Goal: Task Accomplishment & Management: Manage account settings

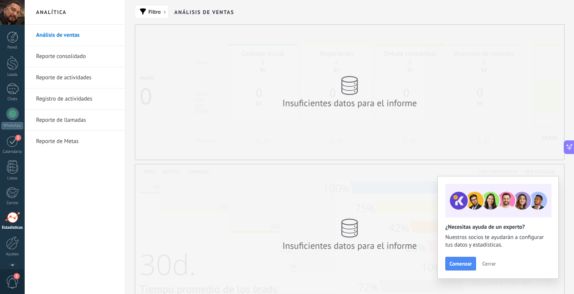
click at [10, 14] on div at bounding box center [12, 12] width 25 height 25
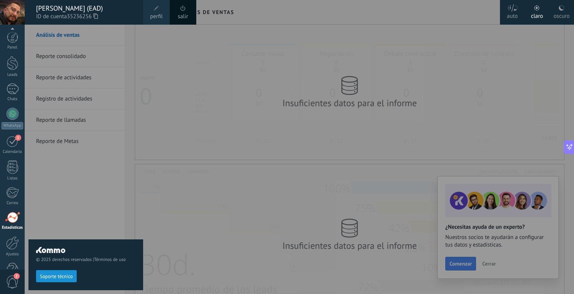
scroll to position [22, 0]
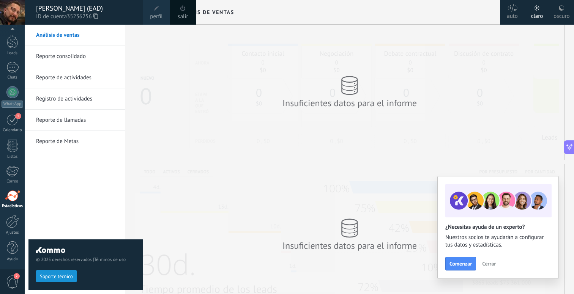
click at [17, 282] on span "2" at bounding box center [12, 282] width 13 height 13
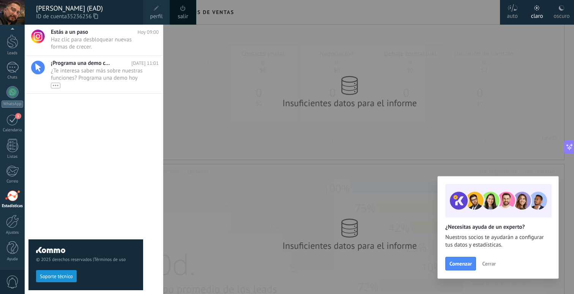
click at [89, 142] on div "© 2025 derechos reservados | Términos de uso Soporte técnico" at bounding box center [85, 160] width 115 height 270
click at [67, 276] on span "Soporte técnico" at bounding box center [56, 276] width 33 height 5
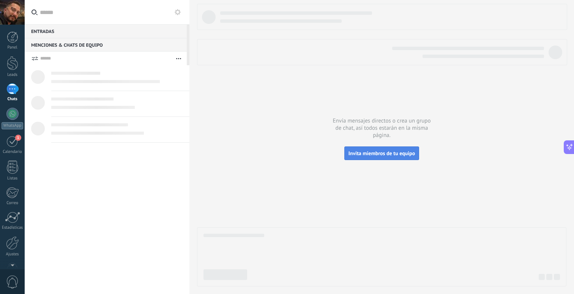
click at [390, 155] on span "Invita miembros de tu equipo" at bounding box center [382, 153] width 66 height 7
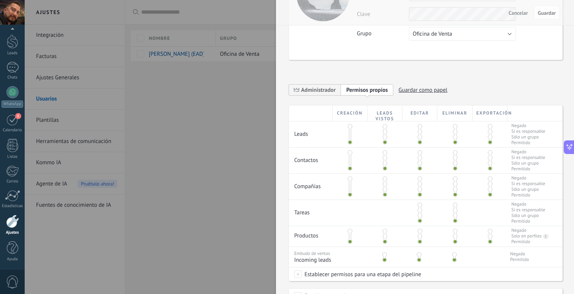
scroll to position [75, 0]
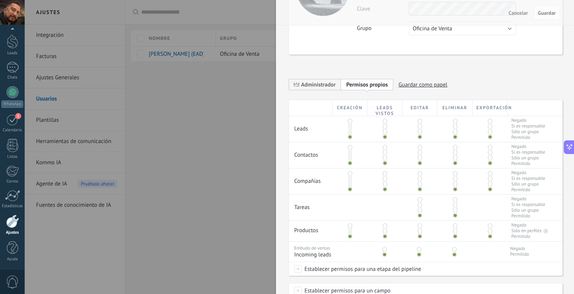
drag, startPoint x: 383, startPoint y: 137, endPoint x: 385, endPoint y: 125, distance: 11.5
click at [385, 125] on div at bounding box center [385, 129] width 2 height 19
click at [385, 125] on span at bounding box center [385, 126] width 5 height 5
click at [385, 136] on span at bounding box center [385, 137] width 5 height 5
click at [419, 136] on span at bounding box center [420, 137] width 5 height 5
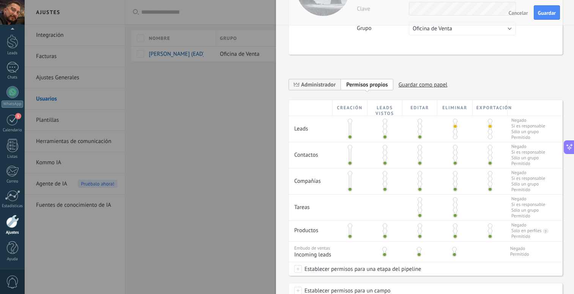
click at [455, 136] on span at bounding box center [455, 137] width 5 height 5
click at [488, 136] on span at bounding box center [490, 137] width 5 height 5
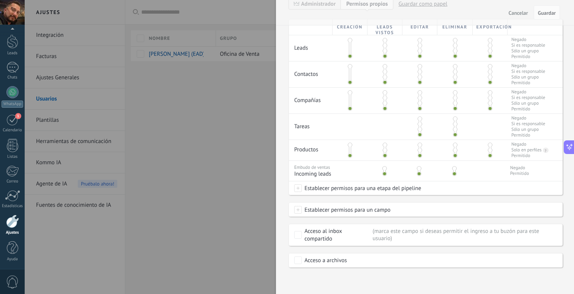
scroll to position [0, 0]
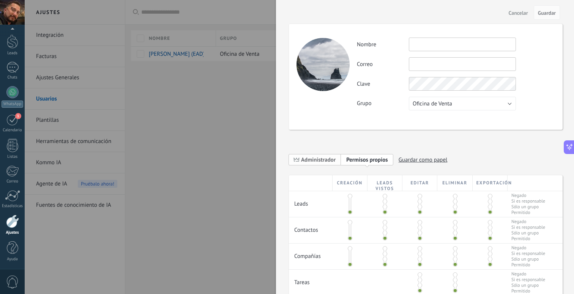
click at [314, 163] on span "Administrador" at bounding box center [318, 159] width 35 height 7
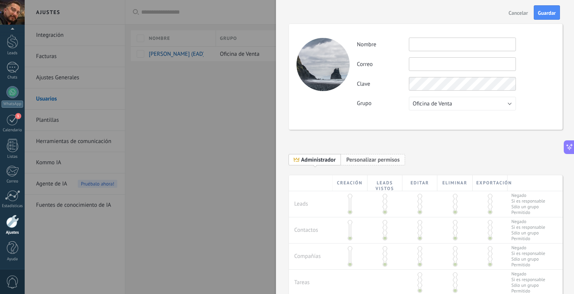
click at [383, 161] on span "Personalizar permisos" at bounding box center [373, 159] width 54 height 7
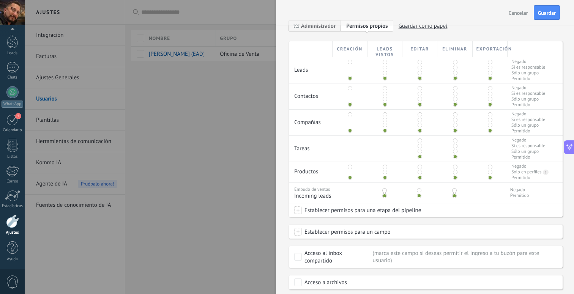
scroll to position [159, 0]
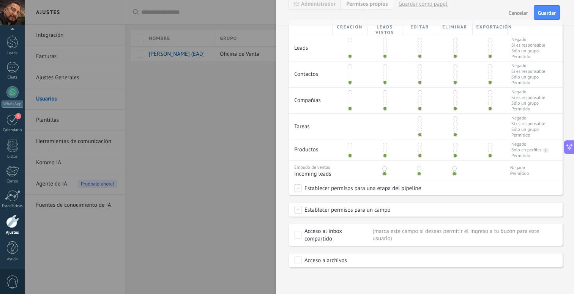
click at [373, 189] on span "Establecer permisos para una etapa del pipeline" at bounding box center [361, 188] width 119 height 14
click at [474, 192] on div at bounding box center [299, 147] width 549 height 294
